Goal: Task Accomplishment & Management: Manage account settings

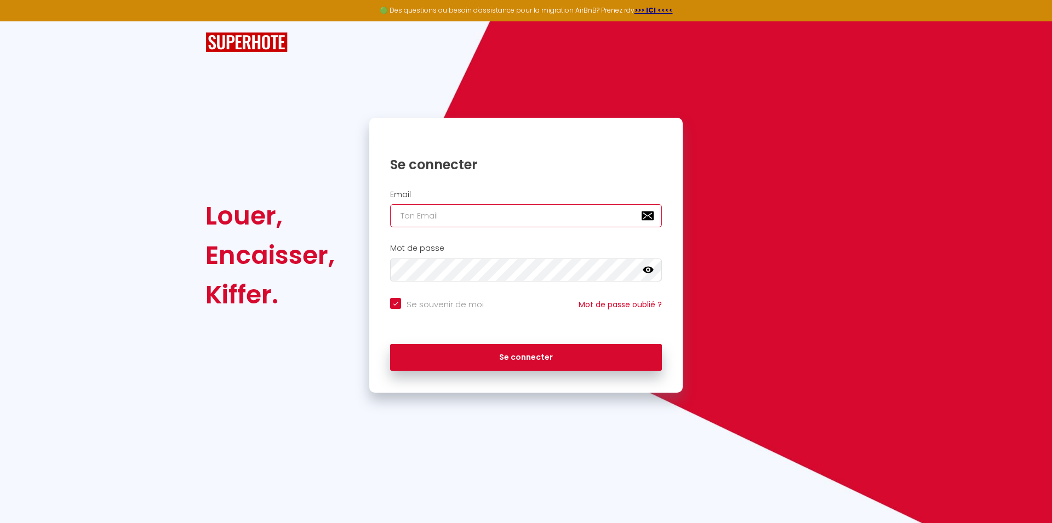
click at [480, 222] on input "email" at bounding box center [526, 215] width 272 height 23
type input "[EMAIL_ADDRESS][DOMAIN_NAME]"
checkbox input "true"
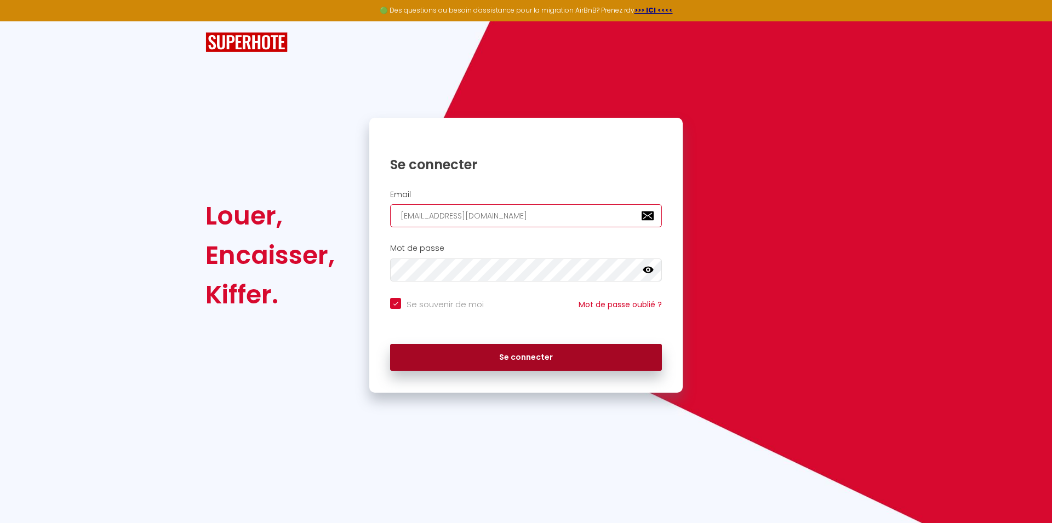
type input "[EMAIL_ADDRESS][DOMAIN_NAME]"
click at [510, 362] on button "Se connecter" at bounding box center [526, 357] width 272 height 27
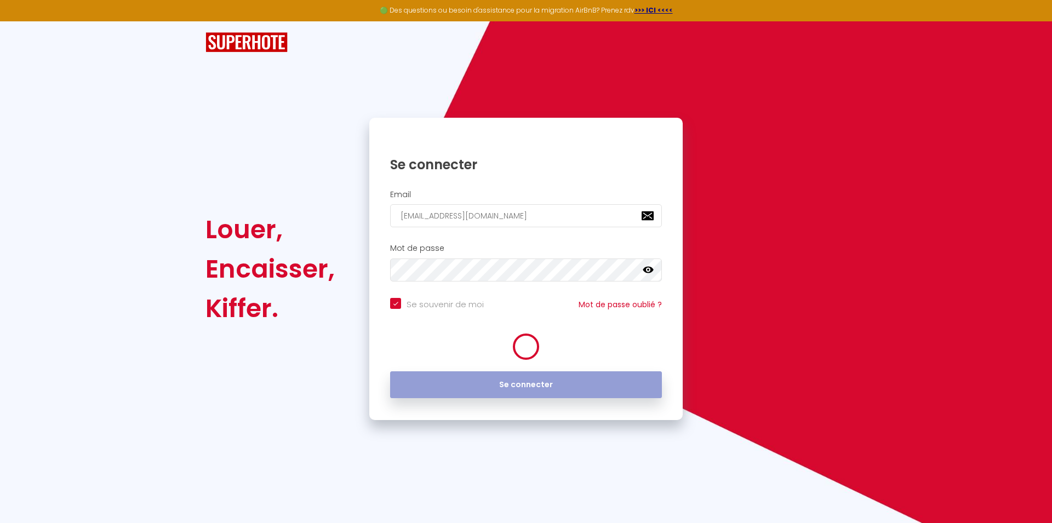
checkbox input "true"
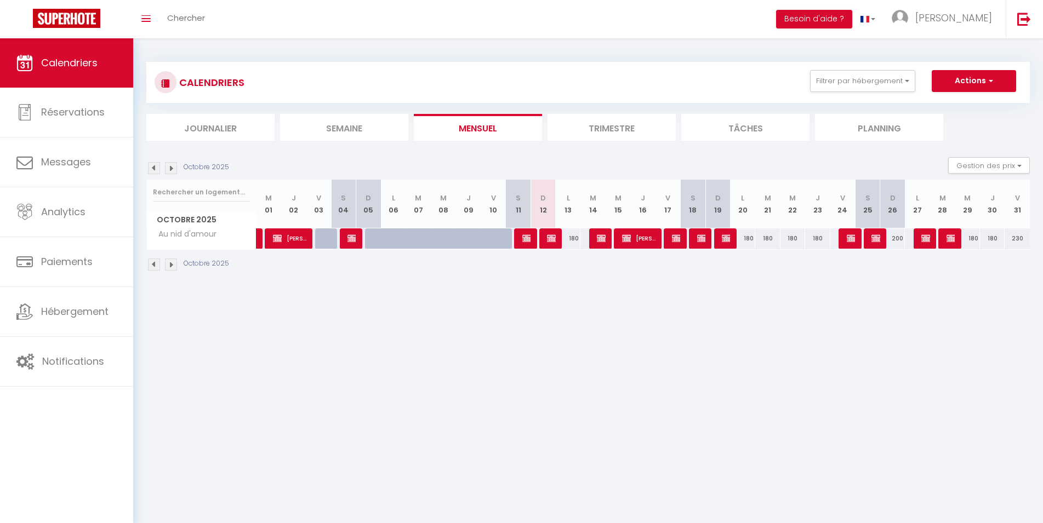
click at [550, 238] on img at bounding box center [551, 238] width 9 height 9
select select "OK"
select select "0"
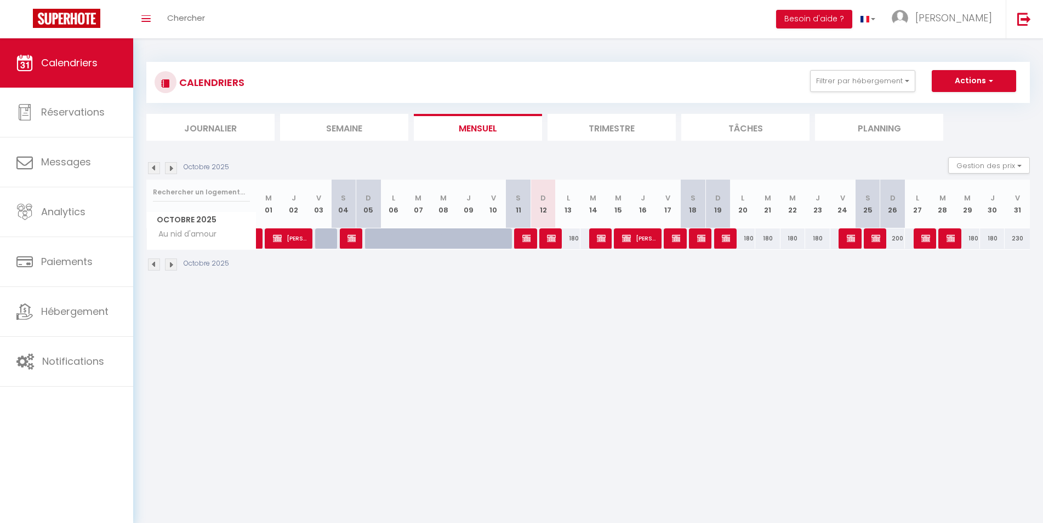
select select "1"
select select
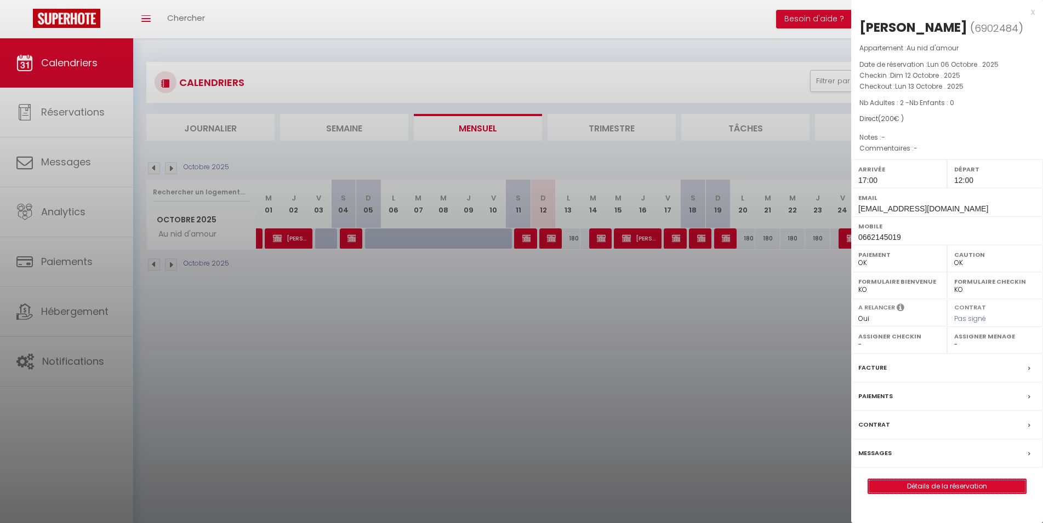
click at [971, 483] on link "Détails de la réservation" at bounding box center [947, 486] width 158 height 14
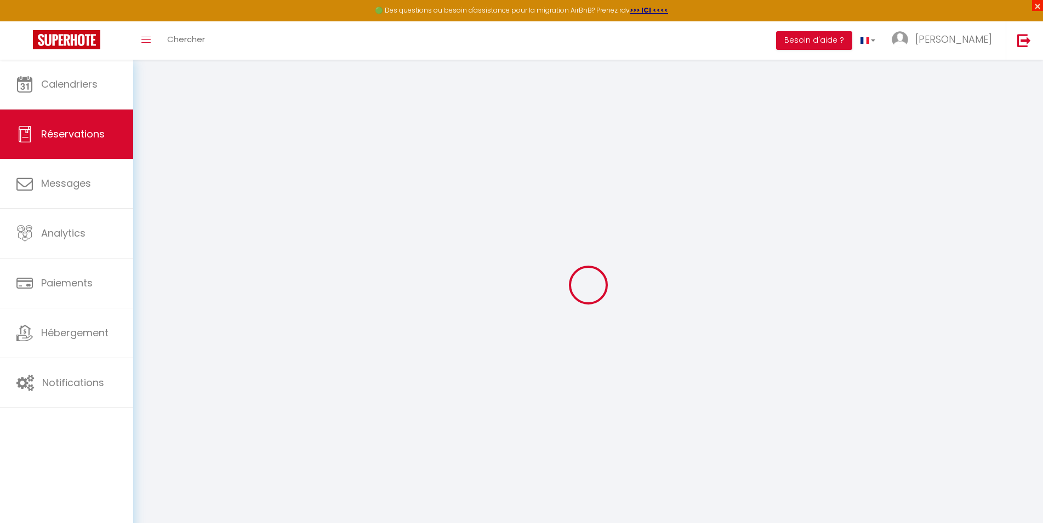
click at [1034, 7] on span "×" at bounding box center [1037, 5] width 11 height 11
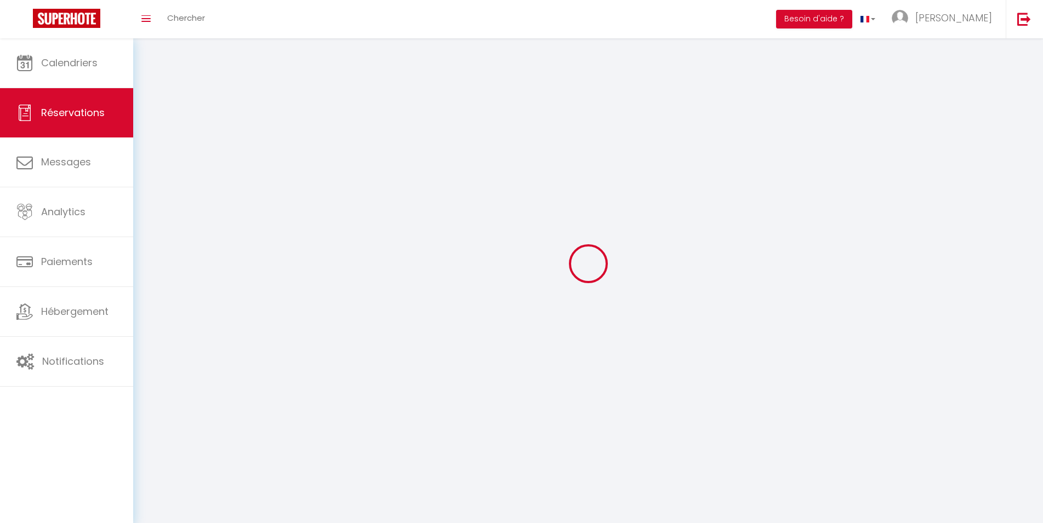
select select
checkbox input "false"
select select
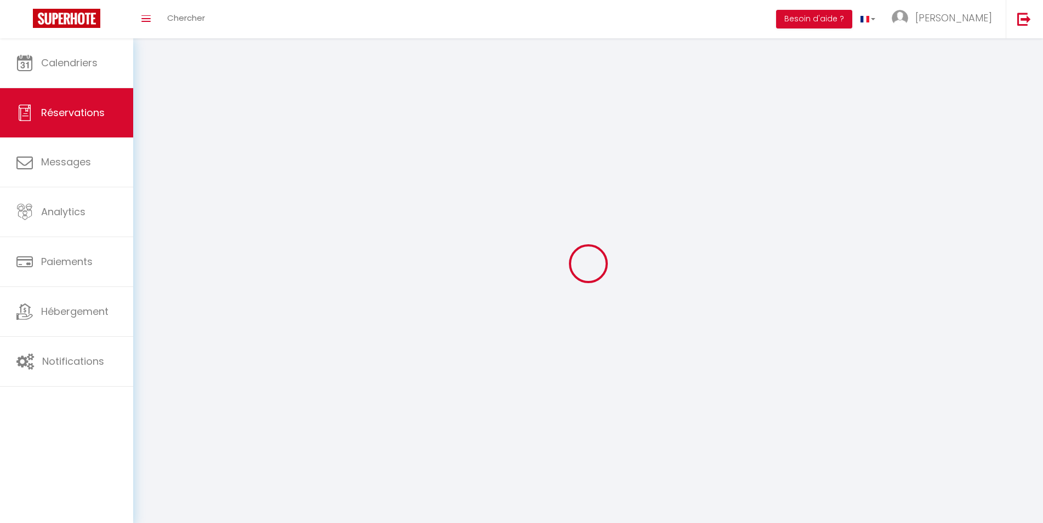
checkbox input "false"
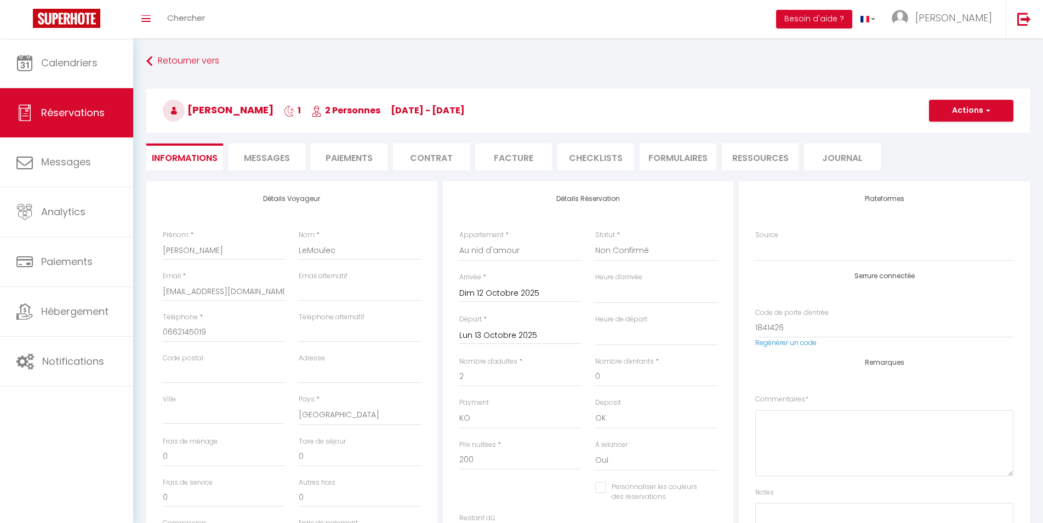
select select
checkbox input "false"
select select "17:00"
select select "12:00"
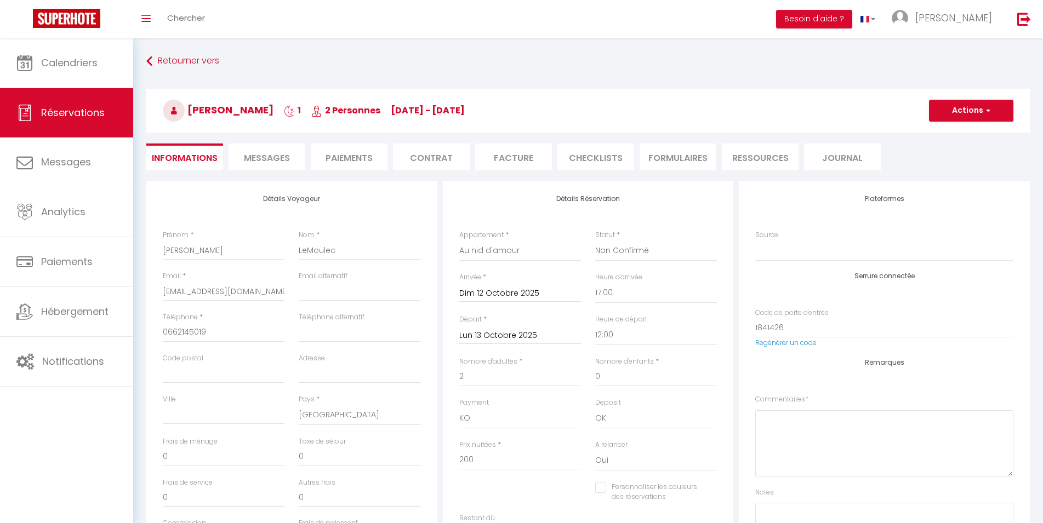
click at [367, 159] on li "Paiements" at bounding box center [349, 157] width 77 height 27
